Goal: Find specific page/section: Find specific page/section

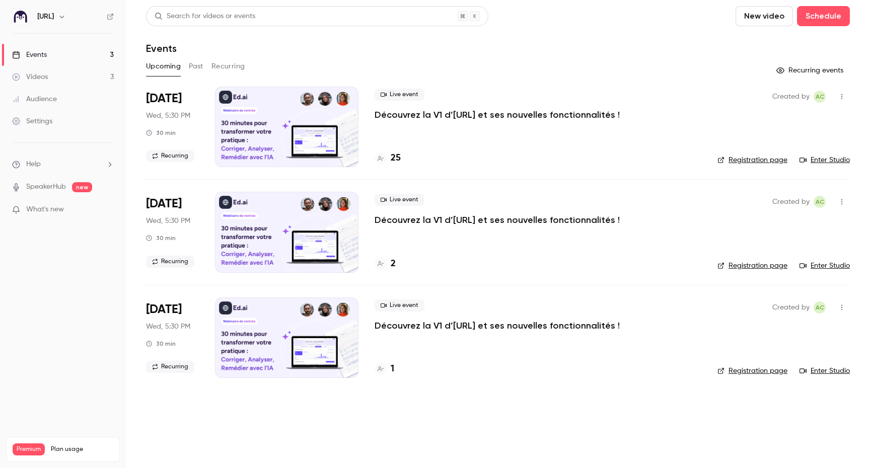
click at [847, 94] on button "button" at bounding box center [842, 97] width 16 height 16
click at [516, 141] on div at bounding box center [435, 234] width 870 height 468
click at [306, 97] on div at bounding box center [287, 127] width 144 height 81
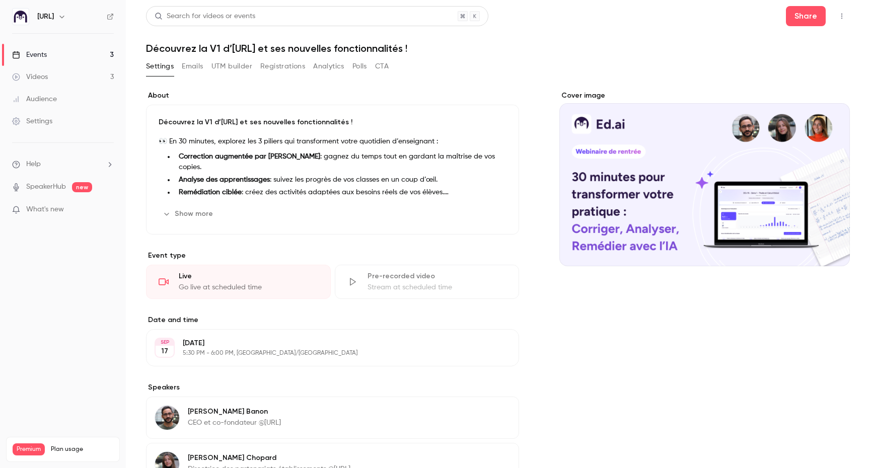
click at [840, 15] on icon "button" at bounding box center [842, 16] width 8 height 7
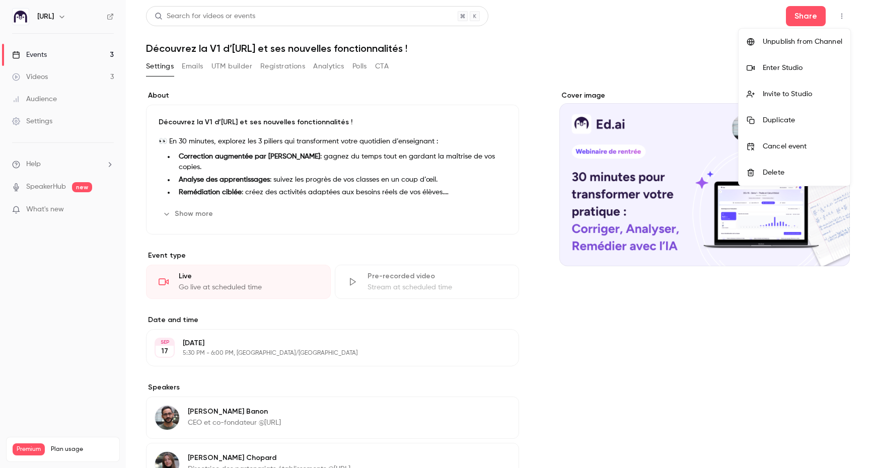
click at [788, 69] on div "Enter Studio" at bounding box center [803, 68] width 80 height 10
